Goal: Ask a question: Seek information or help from site administrators or community

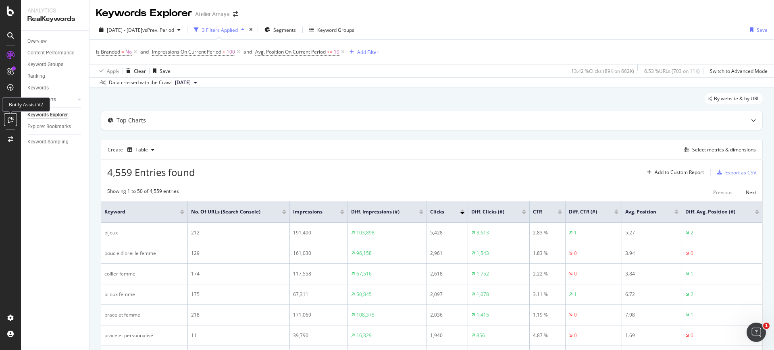
click at [11, 120] on icon at bounding box center [11, 120] width 6 height 6
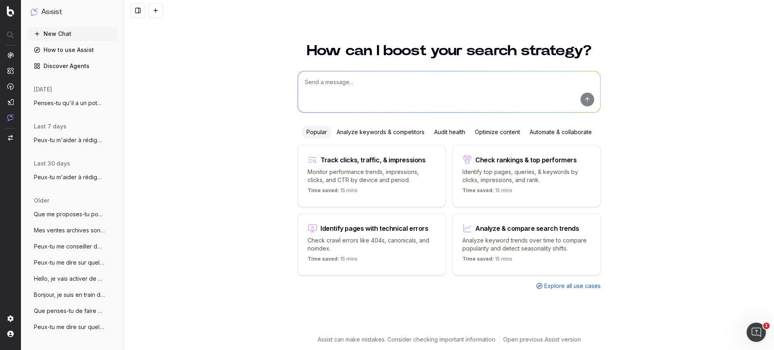
click at [336, 94] on textarea at bounding box center [449, 91] width 302 height 41
paste textarea "[URL][DOMAIN_NAME]"
type textarea "As-tu accès au contenu de cette page : [URL][DOMAIN_NAME]"
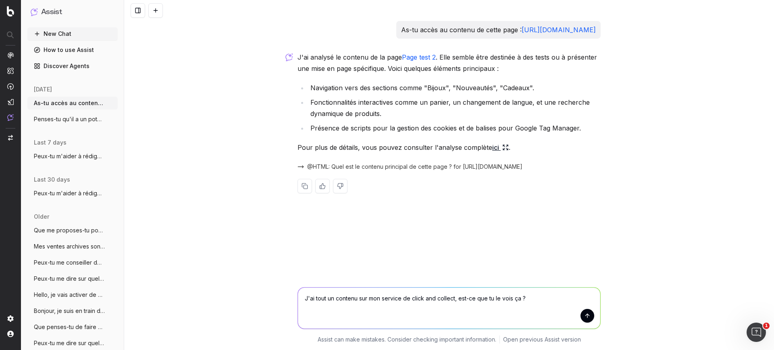
type textarea "J'ai tout un contenu sur mon service de click and collect, est-ce que tu le voi…"
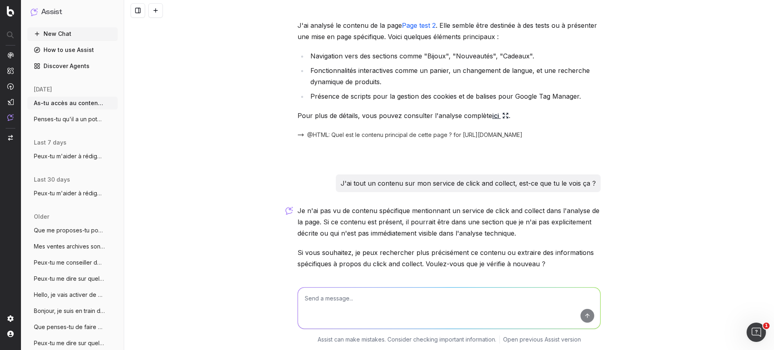
scroll to position [59, 0]
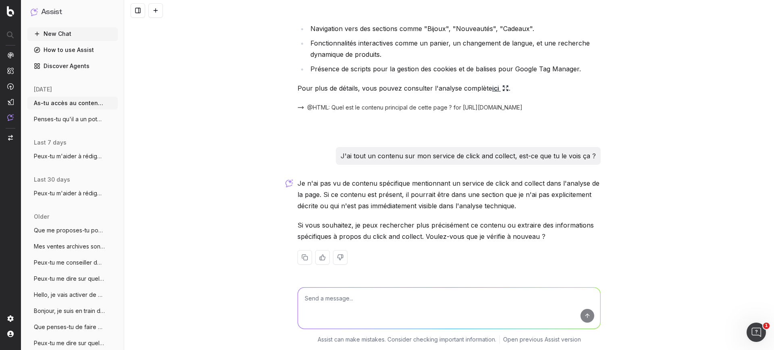
click at [463, 293] on textarea at bounding box center [449, 308] width 302 height 41
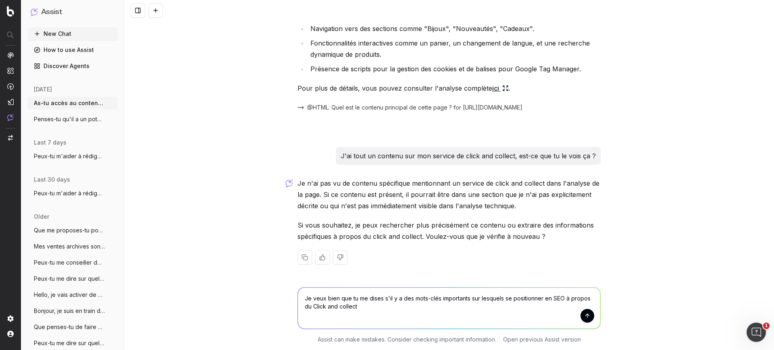
type textarea "Je veux bien que tu me dises s'il y a des mots-clés importants sur lesquels se …"
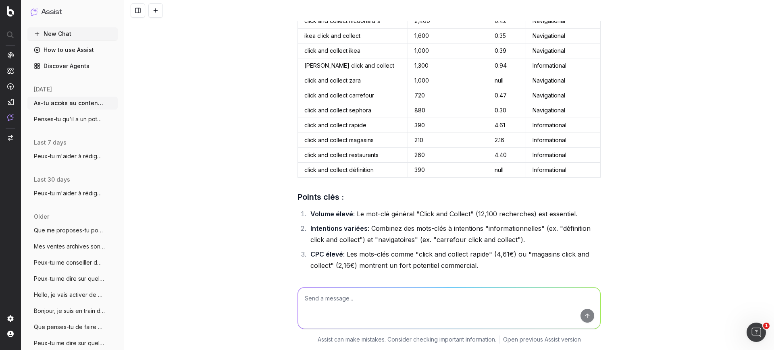
scroll to position [504, 0]
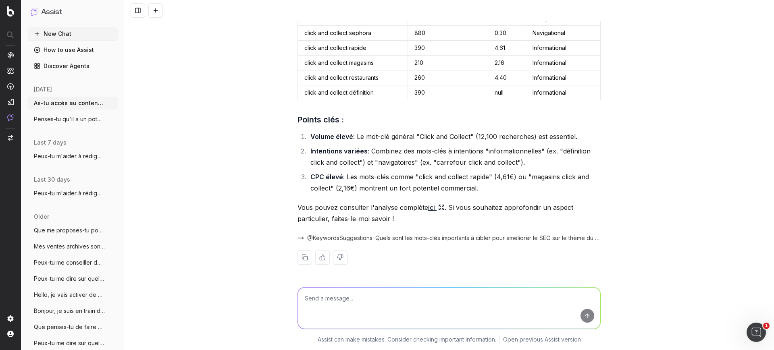
click at [457, 317] on textarea at bounding box center [449, 308] width 302 height 41
type textarea "Je veux que l'adaptes à mon site l'atelier d'amaya"
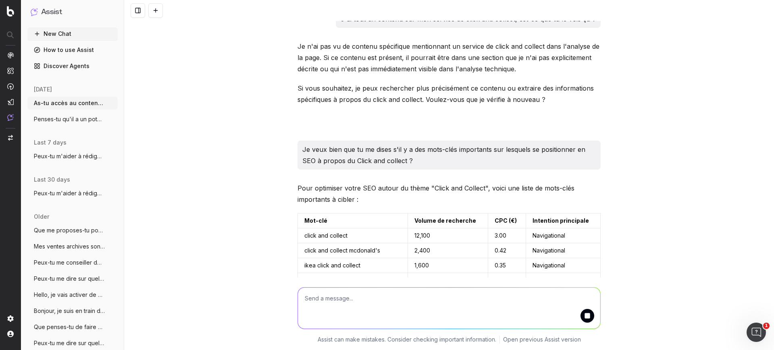
scroll to position [193, 0]
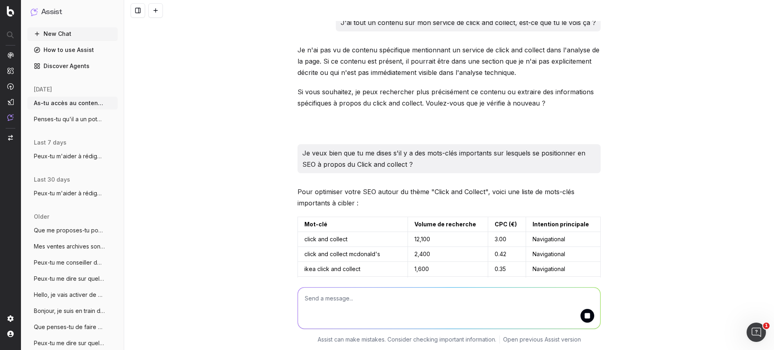
click at [387, 167] on p "Je veux bien que tu me dises s'il y a des mots-clés importants sur lesquels se …" at bounding box center [449, 159] width 294 height 23
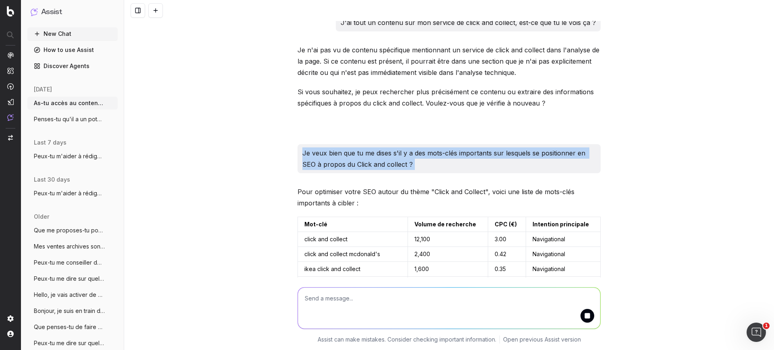
click at [387, 167] on p "Je veux bien que tu me dises s'il y a des mots-clés importants sur lesquels se …" at bounding box center [449, 159] width 294 height 23
copy p "Je veux bien que tu me dises s'il y a des mots-clés importants sur lesquels se …"
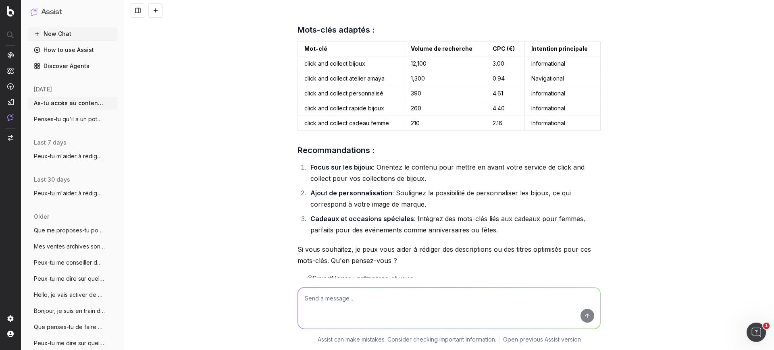
scroll to position [824, 0]
